Goal: Book appointment/travel/reservation

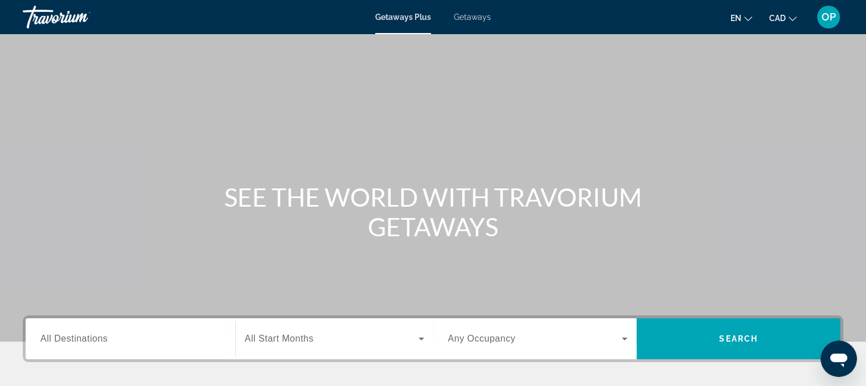
click at [123, 341] on input "Destination All Destinations" at bounding box center [130, 339] width 180 height 14
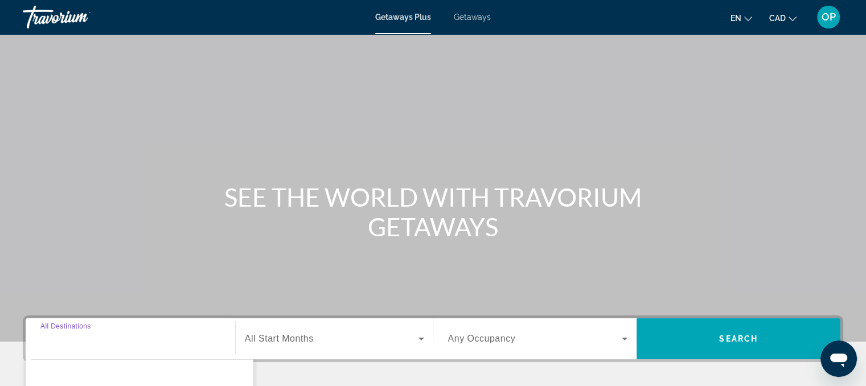
scroll to position [229, 0]
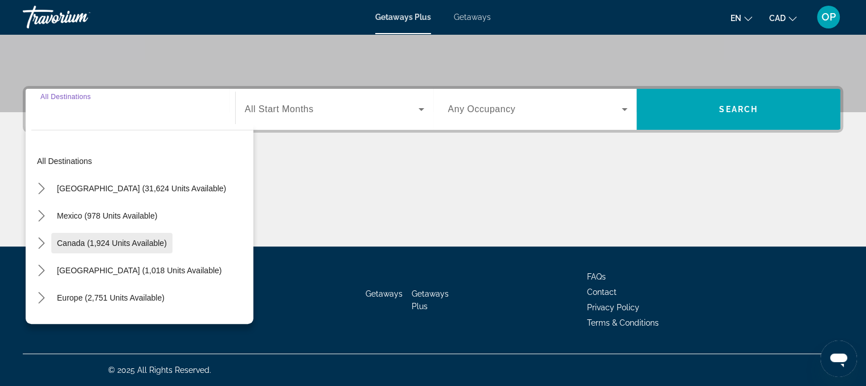
click at [113, 242] on span "Canada (1,924 units available)" at bounding box center [112, 242] width 110 height 9
type input "**********"
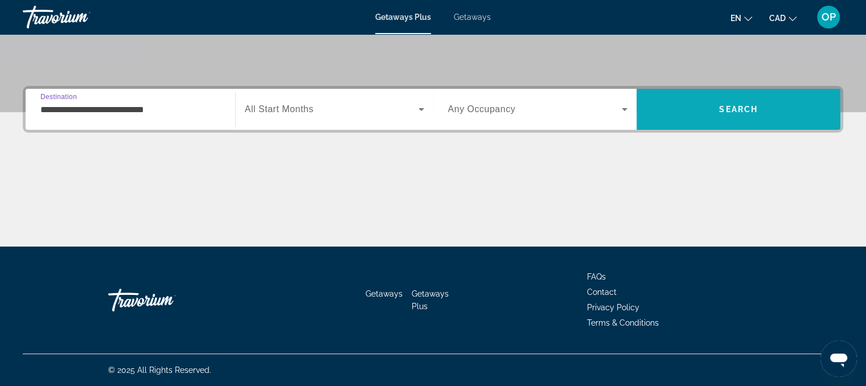
click at [708, 112] on span "Search" at bounding box center [738, 109] width 204 height 27
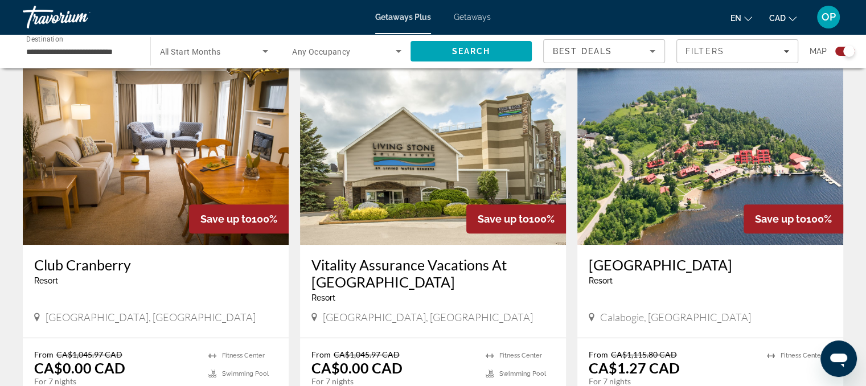
scroll to position [512, 0]
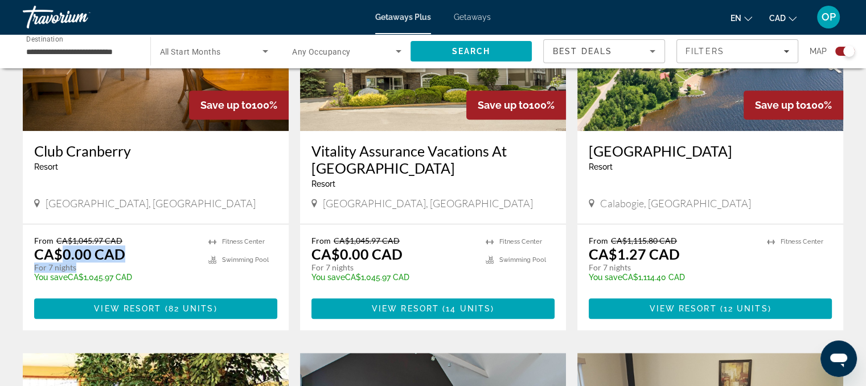
drag, startPoint x: 62, startPoint y: 255, endPoint x: 134, endPoint y: 269, distance: 73.1
click at [134, 269] on div "From CA$1,045.97 CAD CA$0.00 CAD For 7 nights You save CA$1,045.97 CAD temp" at bounding box center [115, 263] width 163 height 54
drag, startPoint x: 48, startPoint y: 203, endPoint x: 107, endPoint y: 203, distance: 58.6
click at [107, 203] on span "[GEOGRAPHIC_DATA], [GEOGRAPHIC_DATA]" at bounding box center [151, 203] width 210 height 13
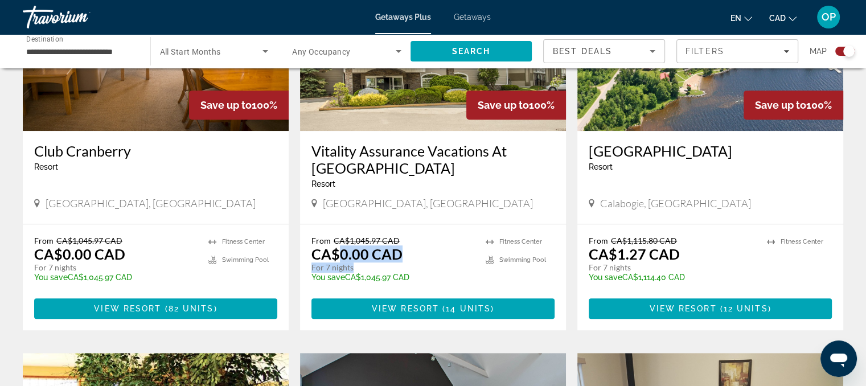
drag, startPoint x: 341, startPoint y: 256, endPoint x: 411, endPoint y: 265, distance: 70.6
click at [411, 265] on div "From CA$1,045.97 CAD CA$0.00 CAD For 7 nights You save CA$1,045.97 CAD temp" at bounding box center [392, 263] width 163 height 54
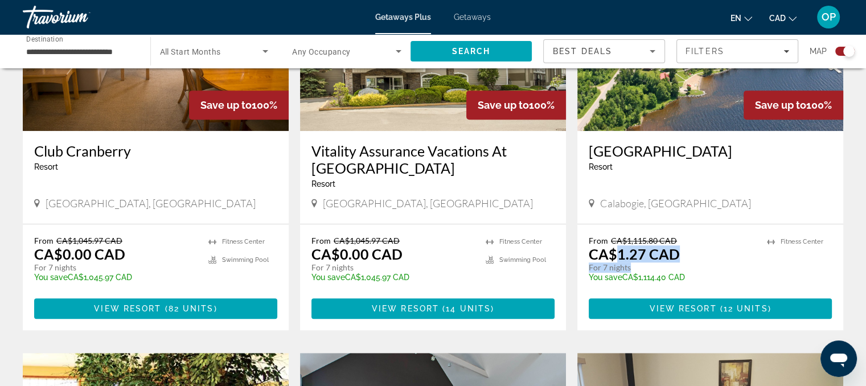
drag, startPoint x: 617, startPoint y: 256, endPoint x: 694, endPoint y: 266, distance: 78.1
click at [694, 266] on div "From CA$1,115.80 CAD CA$1.27 CAD For 7 nights You save CA$1,114.40 CAD temp" at bounding box center [671, 263] width 167 height 54
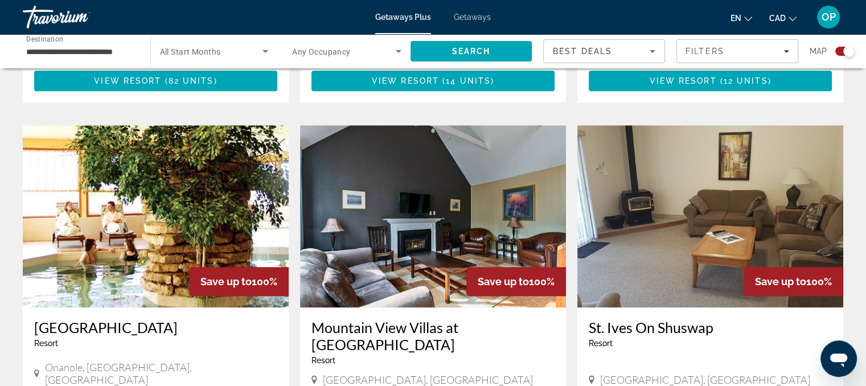
scroll to position [854, 0]
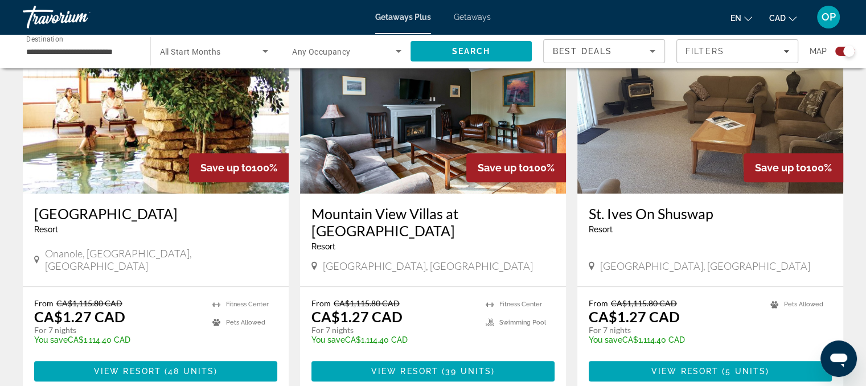
drag, startPoint x: 341, startPoint y: 295, endPoint x: 421, endPoint y: 318, distance: 82.9
click at [421, 318] on div "From CA$1,115.80 CAD CA$1.27 CAD For 7 nights You save CA$1,114.40 CAD temp" at bounding box center [392, 325] width 163 height 54
drag, startPoint x: 601, startPoint y: 248, endPoint x: 665, endPoint y: 248, distance: 64.3
click at [665, 259] on div "[GEOGRAPHIC_DATA], [GEOGRAPHIC_DATA]" at bounding box center [709, 265] width 243 height 13
drag, startPoint x: 613, startPoint y: 301, endPoint x: 688, endPoint y: 312, distance: 75.3
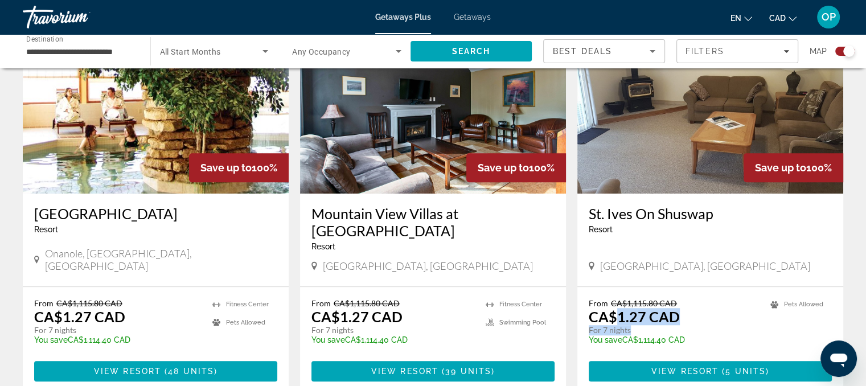
click at [688, 312] on div "From CA$1,115.80 CAD CA$1.27 CAD For 7 nights You save CA$1,114.40 CAD temp" at bounding box center [673, 325] width 170 height 54
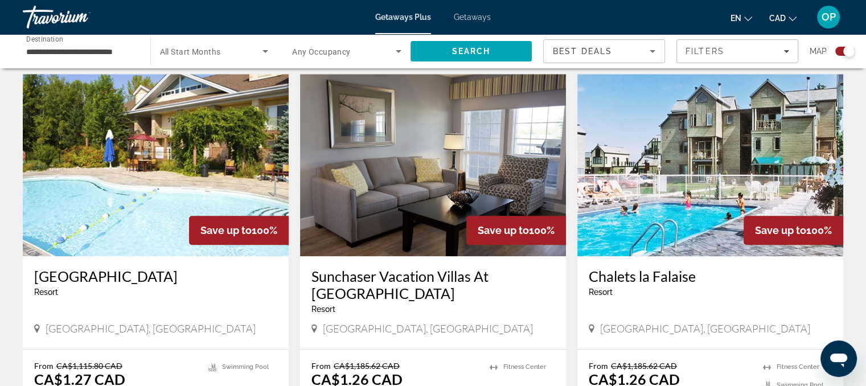
scroll to position [1309, 0]
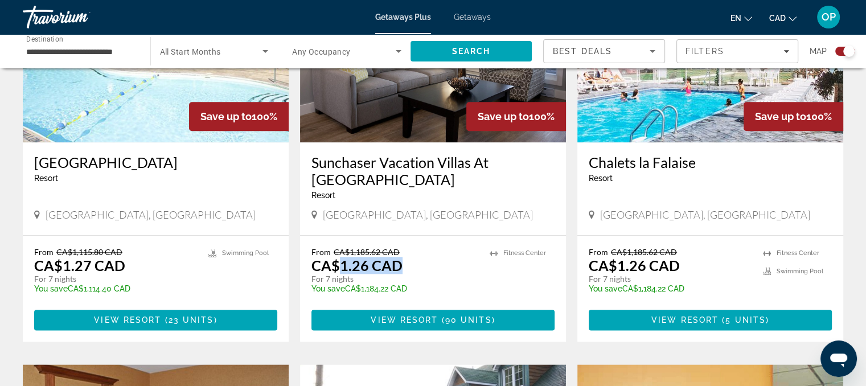
drag, startPoint x: 348, startPoint y: 249, endPoint x: 408, endPoint y: 250, distance: 60.3
click at [408, 250] on div "From CA$1,185.62 CAD CA$1.26 CAD For 7 nights You save CA$1,184.22 CAD temp" at bounding box center [394, 274] width 167 height 54
drag, startPoint x: 435, startPoint y: 217, endPoint x: 428, endPoint y: 216, distance: 7.4
click at [435, 217] on div "Sunchaser Vacation Villas At [GEOGRAPHIC_DATA] - This is an adults only resort …" at bounding box center [433, 188] width 266 height 93
drag, startPoint x: 337, startPoint y: 245, endPoint x: 399, endPoint y: 244, distance: 62.6
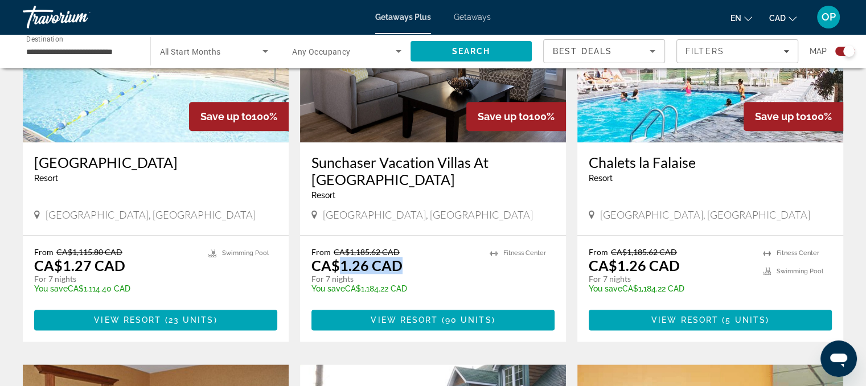
click at [399, 257] on p "CA$1.26 CAD" at bounding box center [356, 265] width 91 height 17
drag, startPoint x: 46, startPoint y: 259, endPoint x: 64, endPoint y: 262, distance: 18.5
click at [64, 274] on p "For 7 nights" at bounding box center [115, 279] width 163 height 10
drag, startPoint x: 55, startPoint y: 228, endPoint x: 126, endPoint y: 228, distance: 70.6
click at [126, 236] on div "From CA$1,115.80 CAD CA$1.27 CAD For 7 nights You save CA$1,114.40 CAD temp 3.8…" at bounding box center [156, 289] width 266 height 106
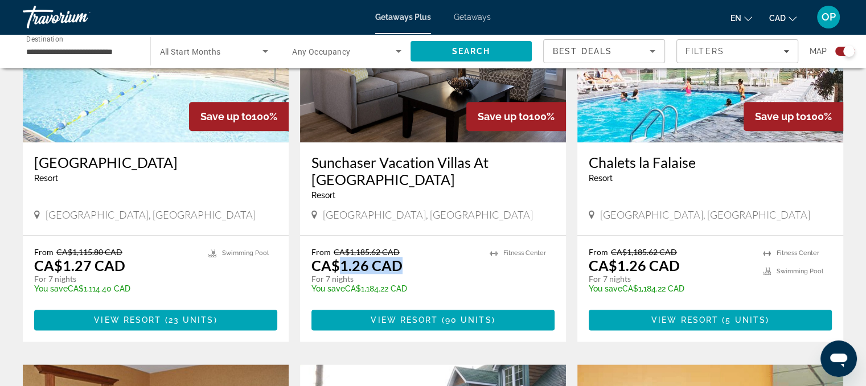
drag, startPoint x: 336, startPoint y: 248, endPoint x: 403, endPoint y: 245, distance: 66.7
click at [403, 247] on div "From CA$1,185.62 CAD CA$1.26 CAD For 7 nights You save CA$1,184.22 CAD temp" at bounding box center [394, 274] width 167 height 54
click at [571, 180] on app-exchanges-search-item "Save up to 100% Chalets la Falaise Resort - This is an adults only resort [PERS…" at bounding box center [709, 150] width 277 height 381
